Goal: Unclear

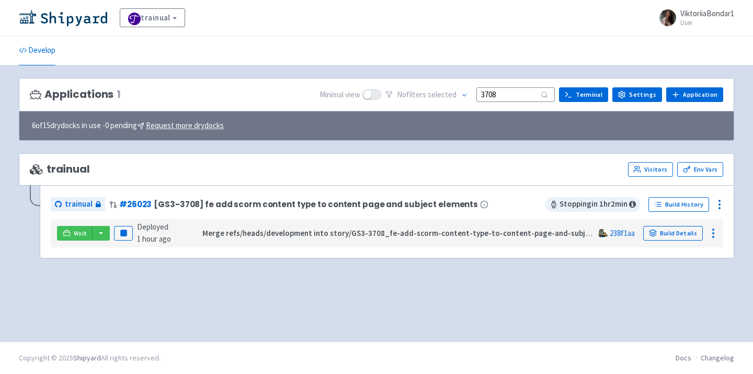
click at [66, 21] on img at bounding box center [63, 17] width 88 height 17
